Goal: Task Accomplishment & Management: Manage account settings

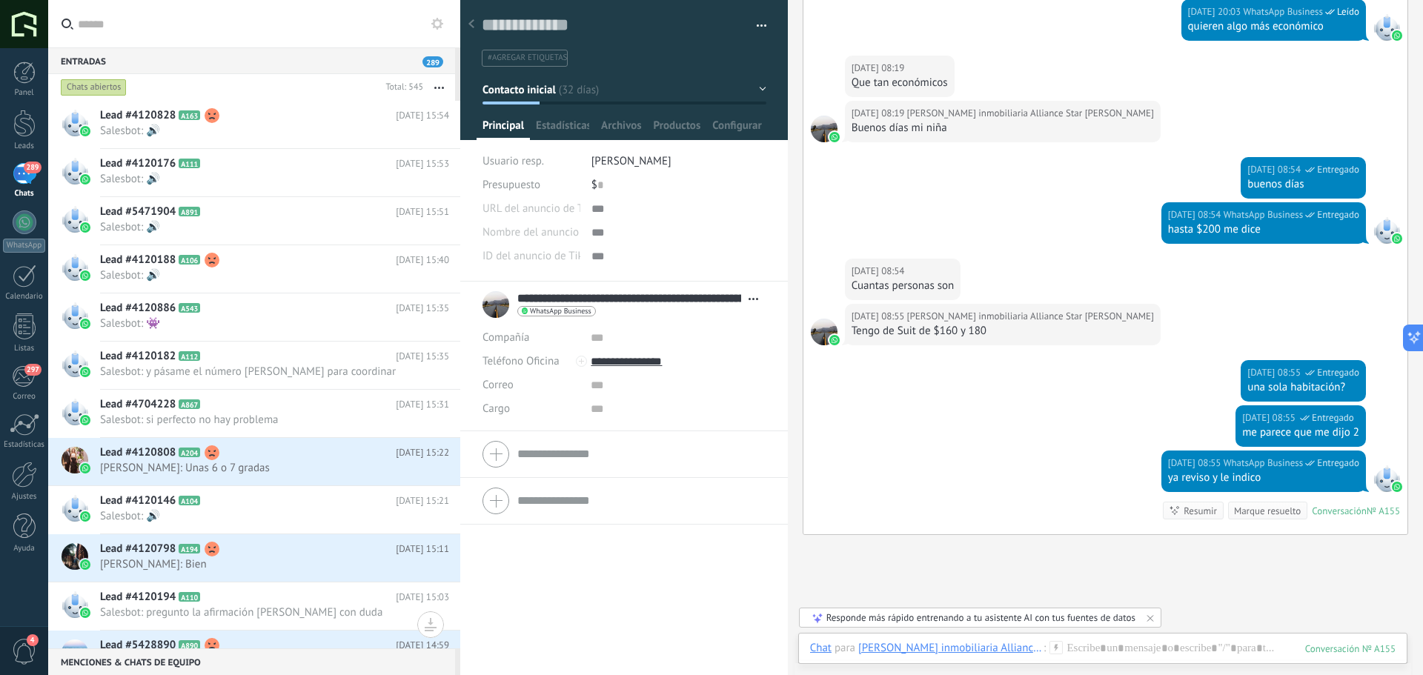
click at [468, 21] on div at bounding box center [471, 24] width 21 height 29
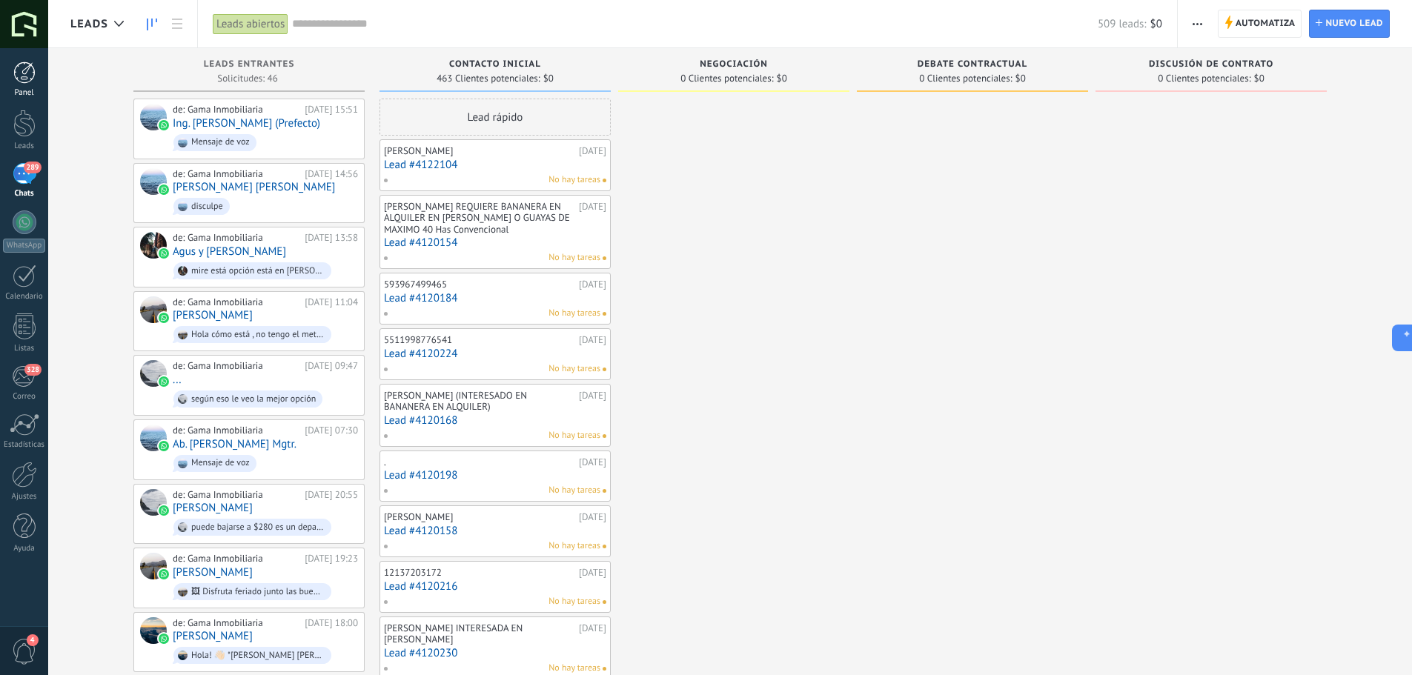
click at [33, 89] on div "Panel" at bounding box center [24, 93] width 43 height 10
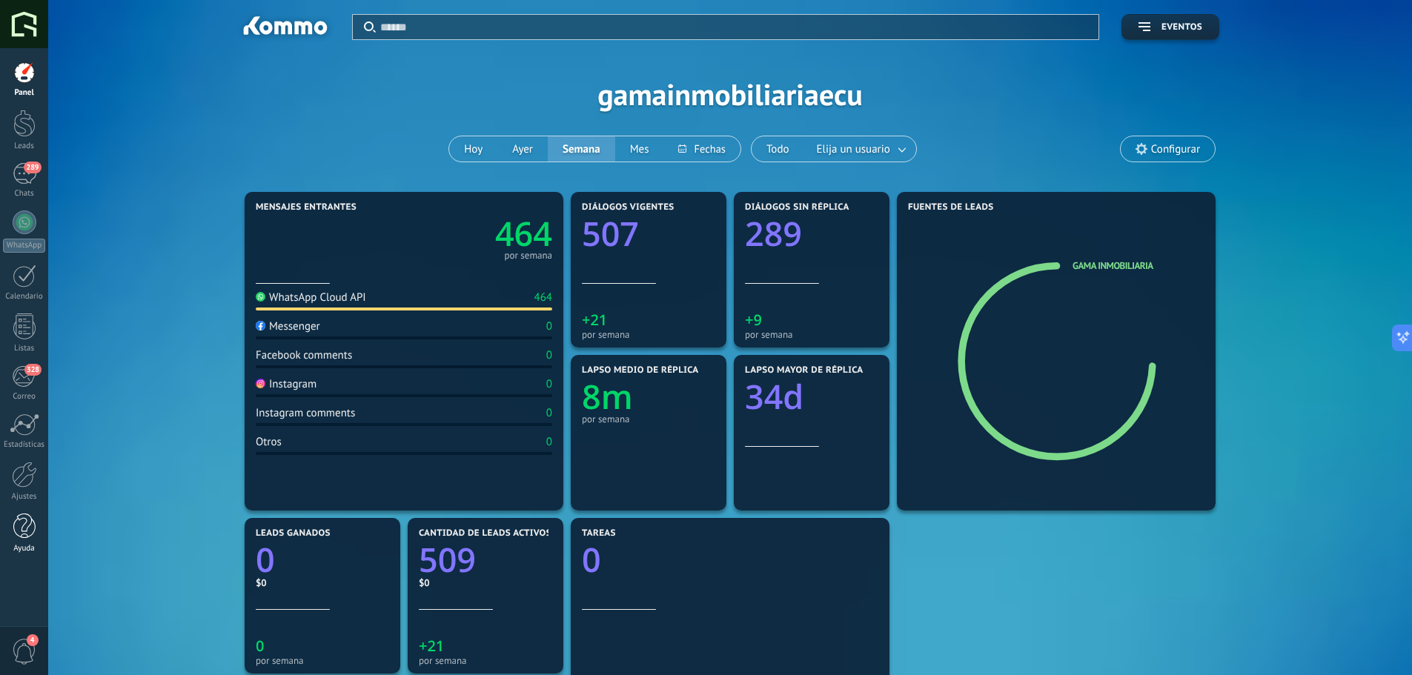
click at [30, 539] on div at bounding box center [24, 527] width 22 height 26
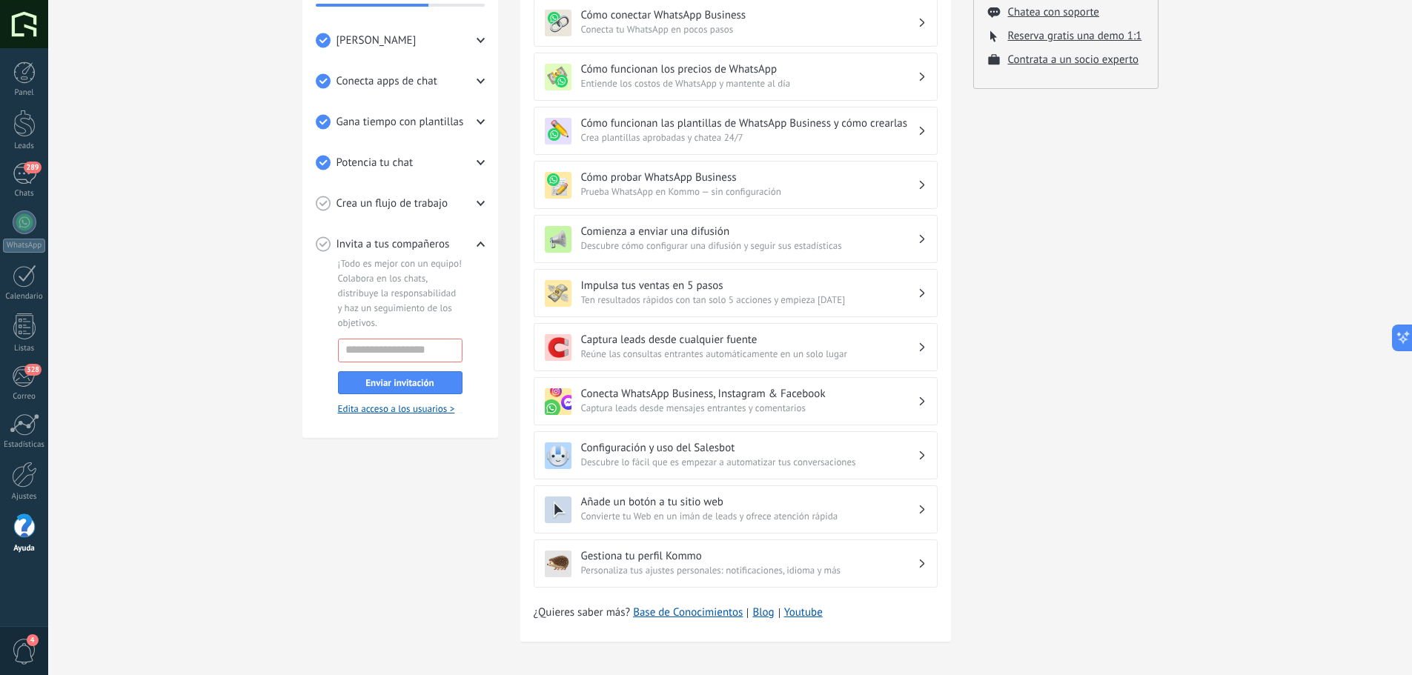
scroll to position [271, 0]
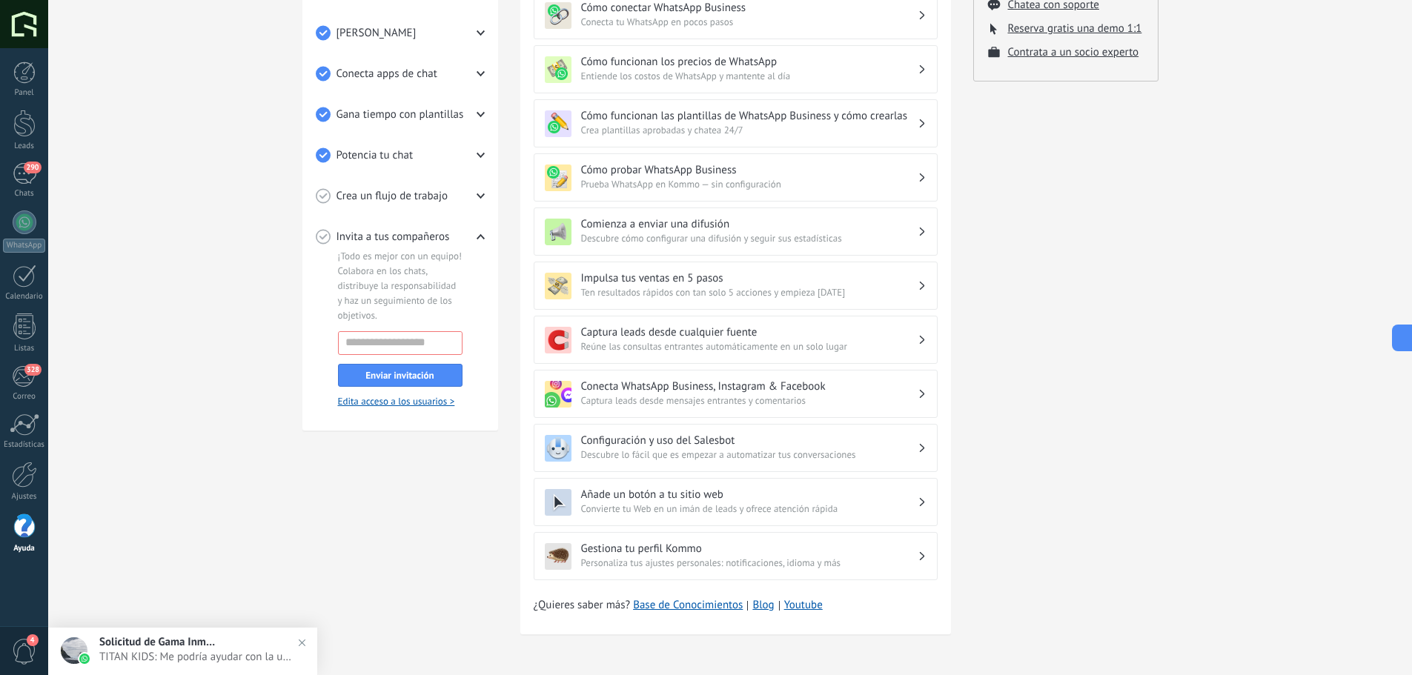
click at [28, 653] on span "4" at bounding box center [24, 652] width 25 height 26
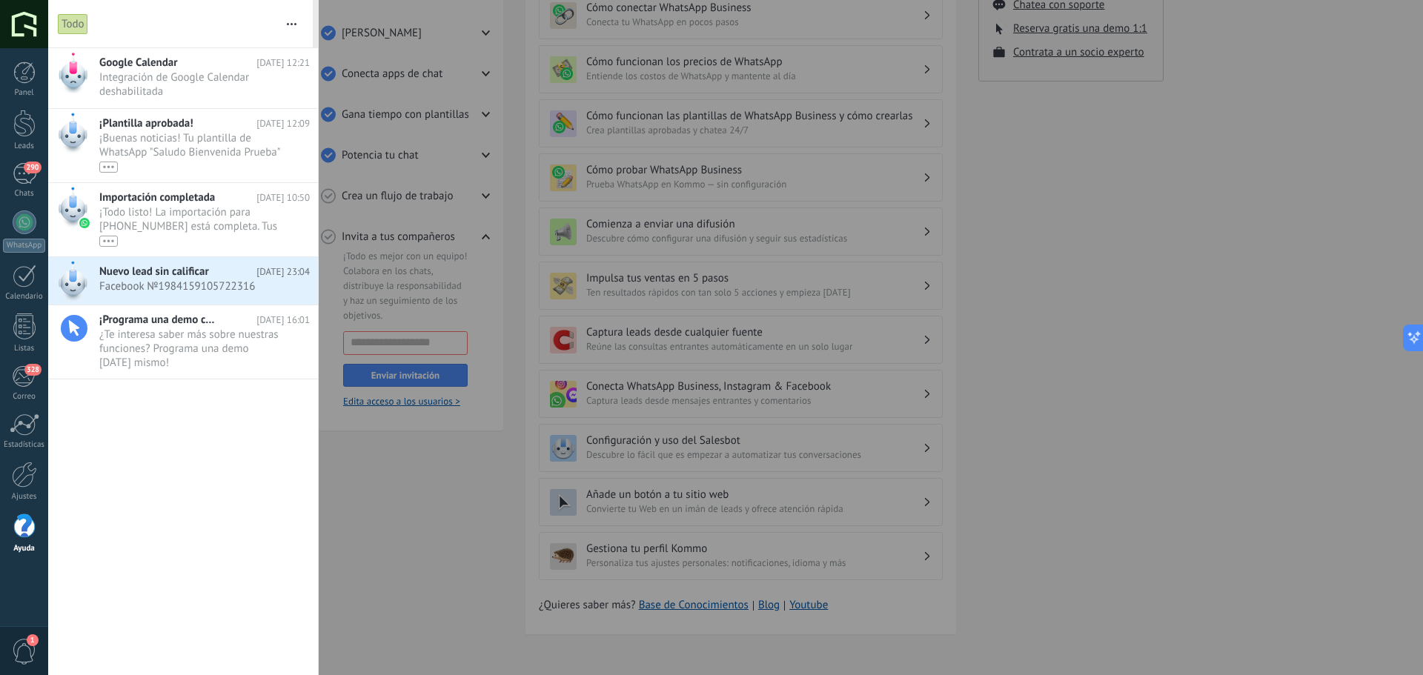
click at [379, 583] on div at bounding box center [711, 337] width 1423 height 675
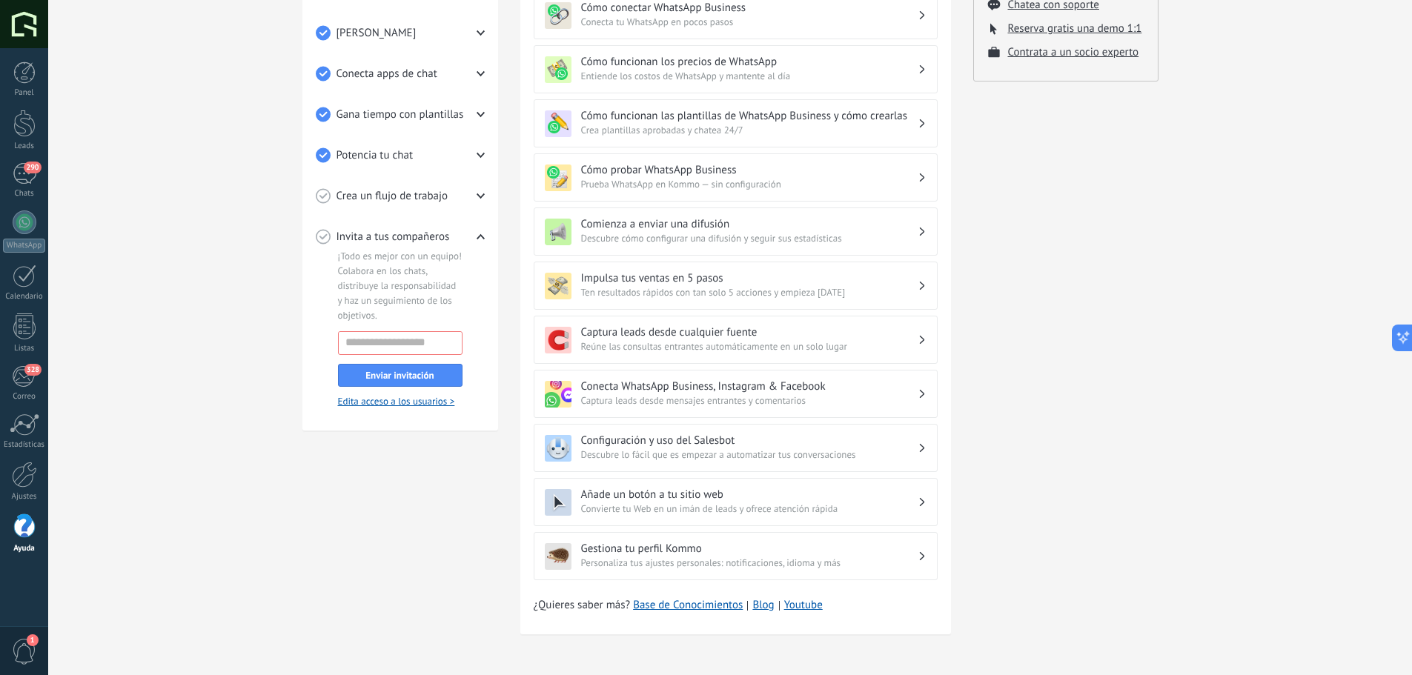
click at [1140, 540] on div "💎 Prueba gratis en curso Días restantes 9 Suscríbete ahora Obtén asistencia per…" at bounding box center [1065, 226] width 185 height 853
click at [270, 553] on div "Tutoriales de inicio Leads Inbox Salesbot Checklist de inicio rápido Progresso …" at bounding box center [730, 227] width 1364 height 898
click at [99, 188] on div "Tutoriales de inicio Leads Inbox Salesbot Checklist de inicio rápido Progresso …" at bounding box center [730, 227] width 1364 height 898
click at [17, 69] on div at bounding box center [24, 73] width 22 height 22
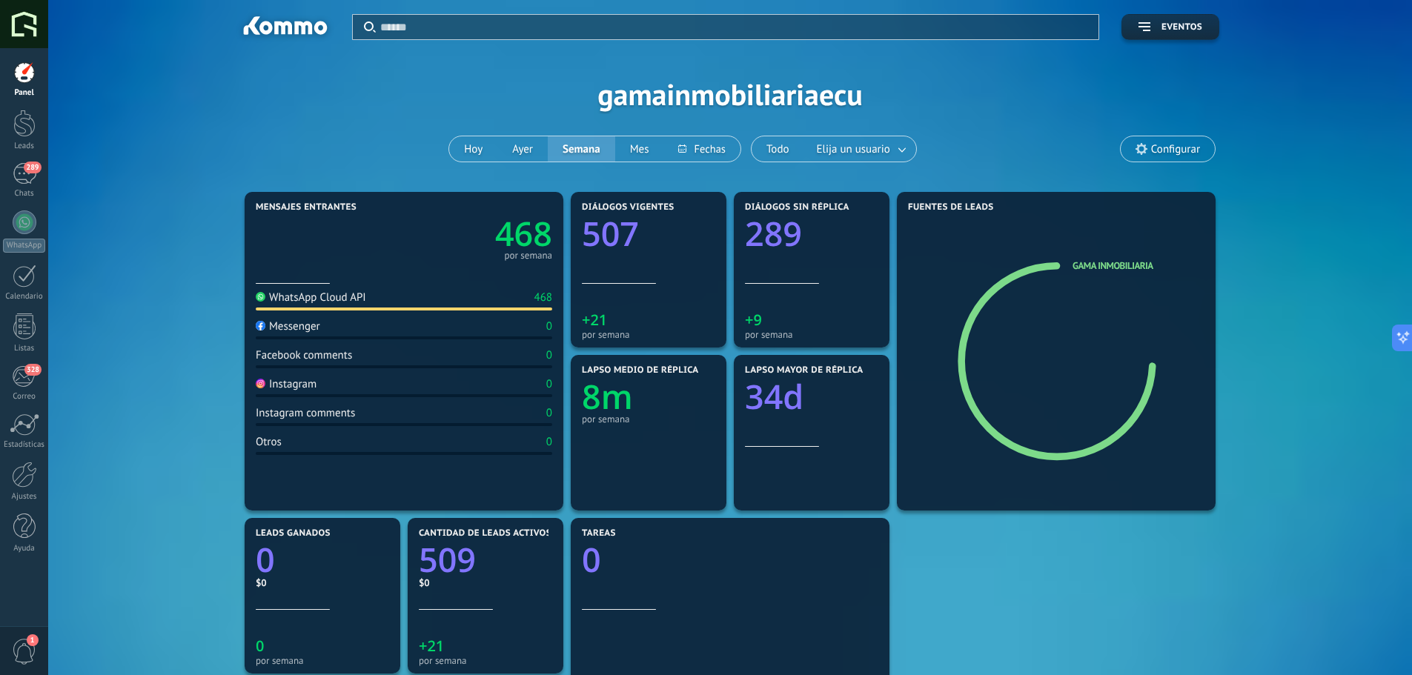
click at [26, 30] on div at bounding box center [24, 24] width 48 height 48
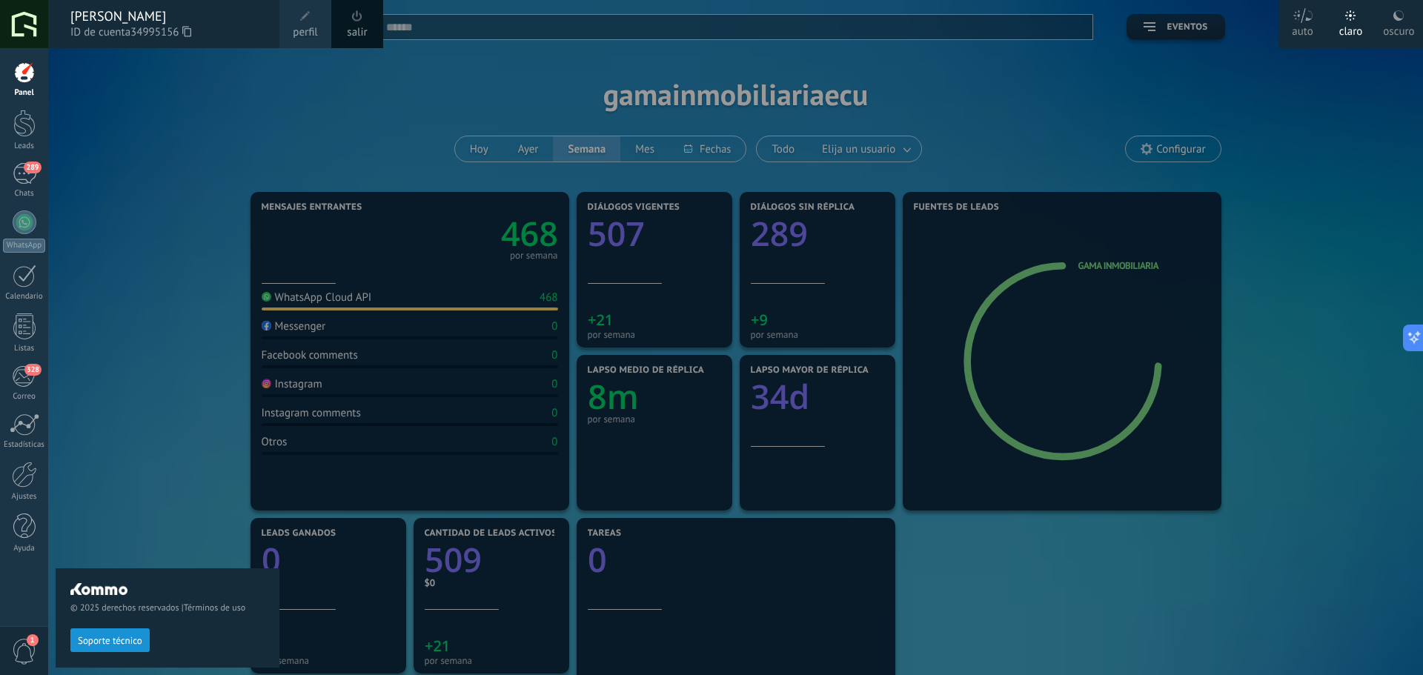
click at [26, 30] on div at bounding box center [24, 24] width 48 height 48
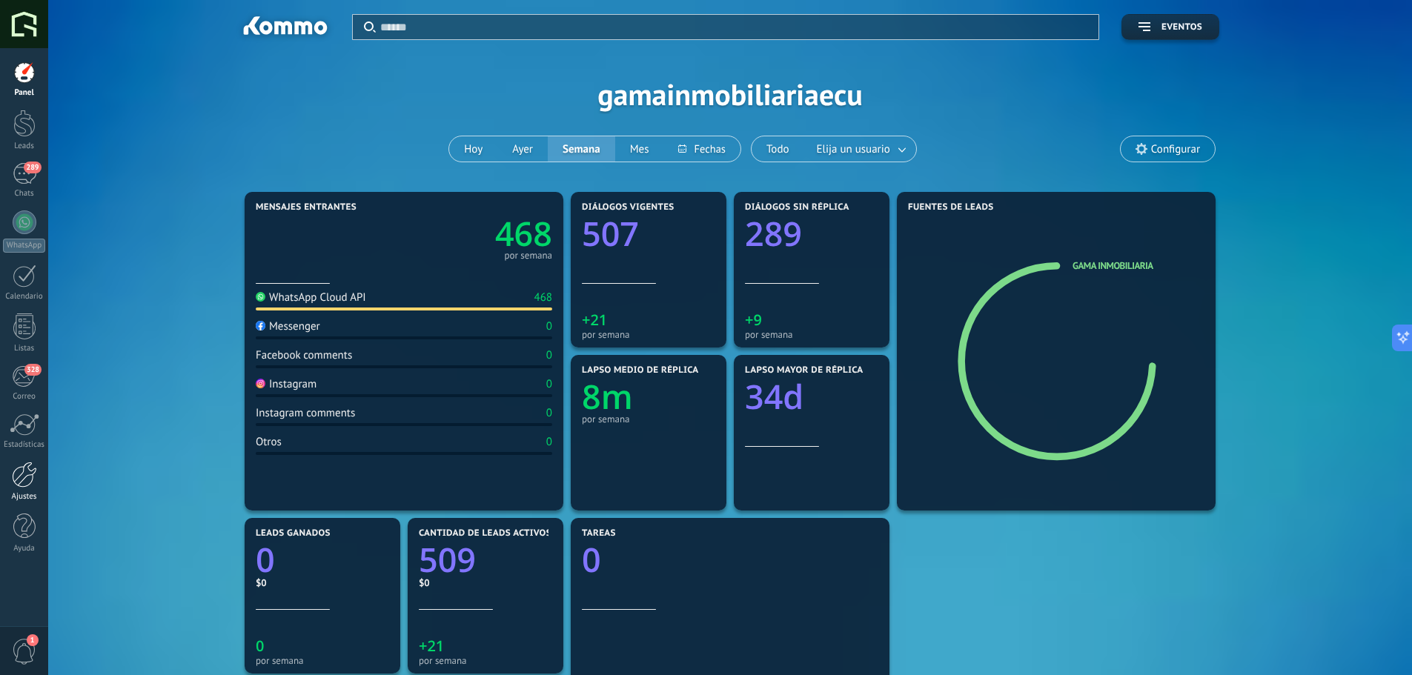
click at [19, 485] on div at bounding box center [24, 475] width 25 height 26
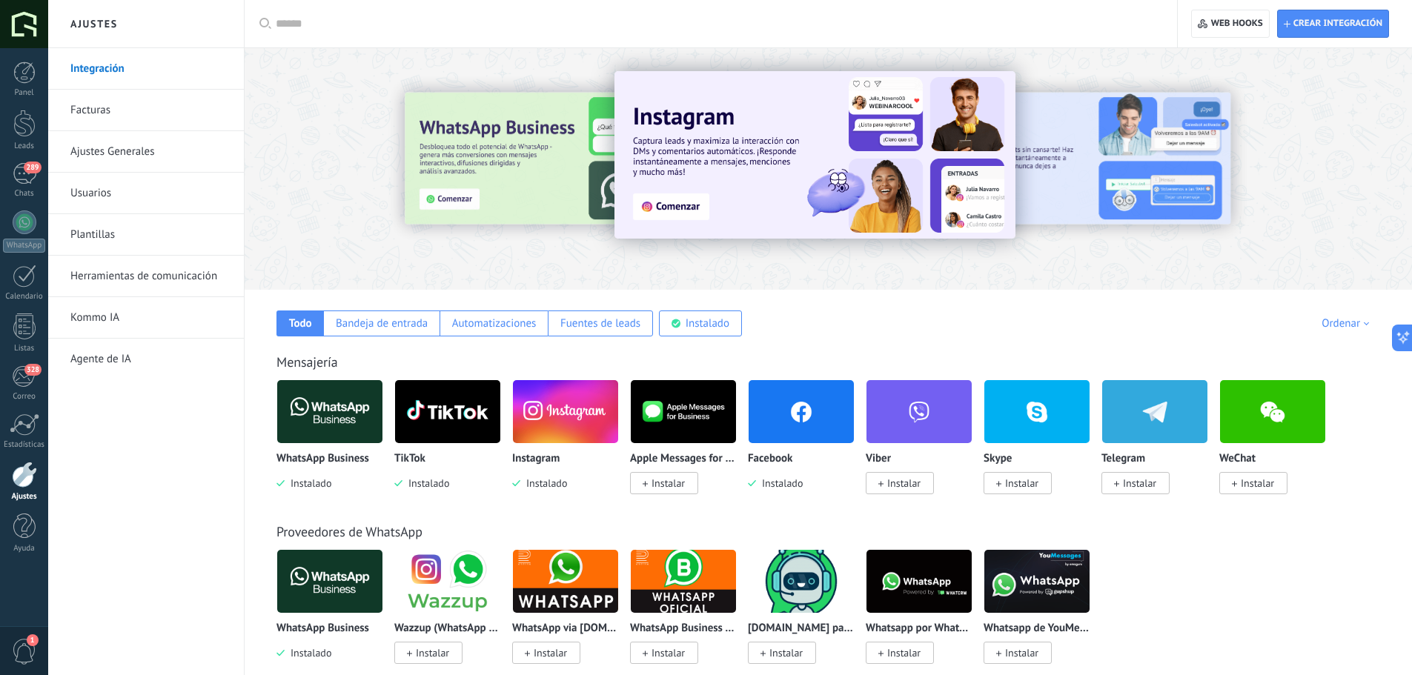
click at [165, 107] on link "Facturas" at bounding box center [149, 111] width 159 height 42
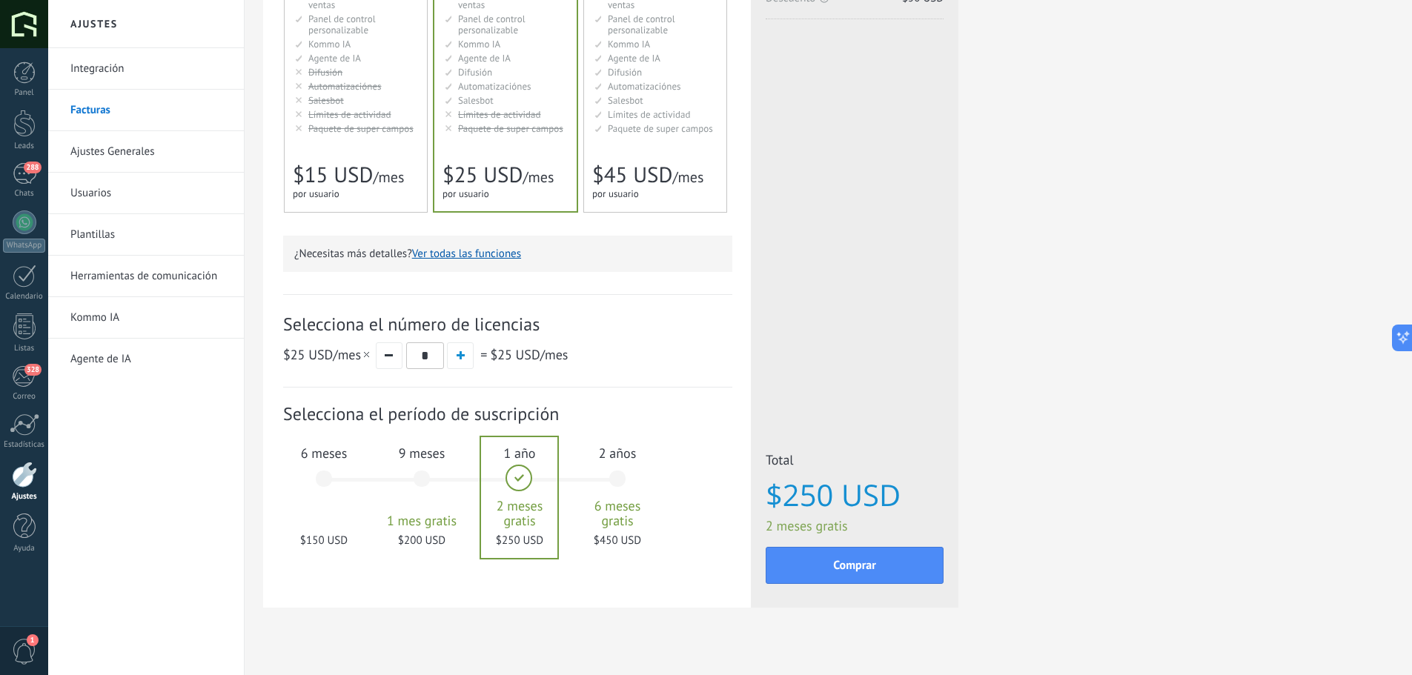
scroll to position [274, 0]
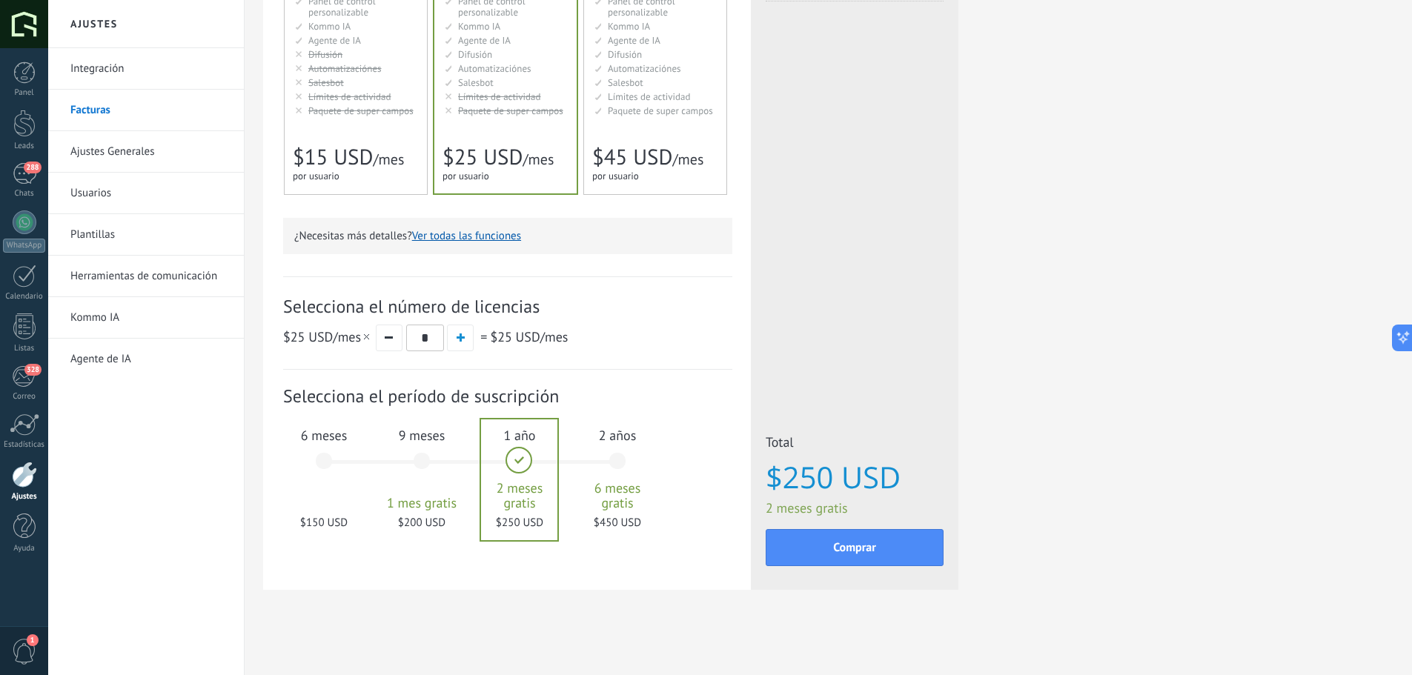
click at [1178, 453] on div "Detalles del plan Tu prueba gratuita con licencias ilimitadas y 10 GB de almace…" at bounding box center [828, 200] width 1130 height 853
click at [111, 467] on div "Integración Facturas Ajustes Generales Usuarios Plantillas Herramientas de comu…" at bounding box center [146, 361] width 196 height 627
click at [22, 181] on div "292" at bounding box center [25, 173] width 24 height 21
